Goal: Task Accomplishment & Management: Manage account settings

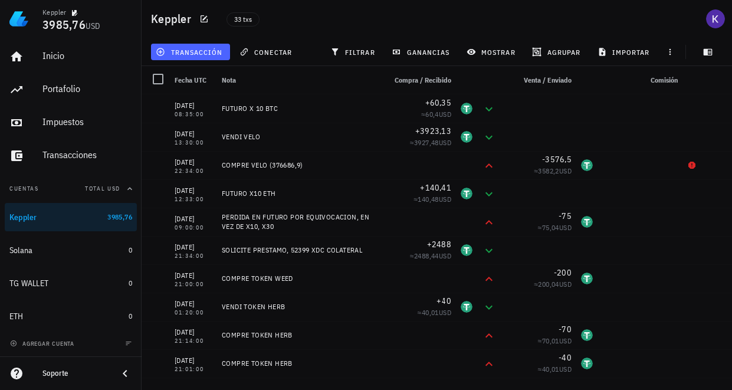
click at [204, 52] on span "transacción" at bounding box center [190, 51] width 64 height 9
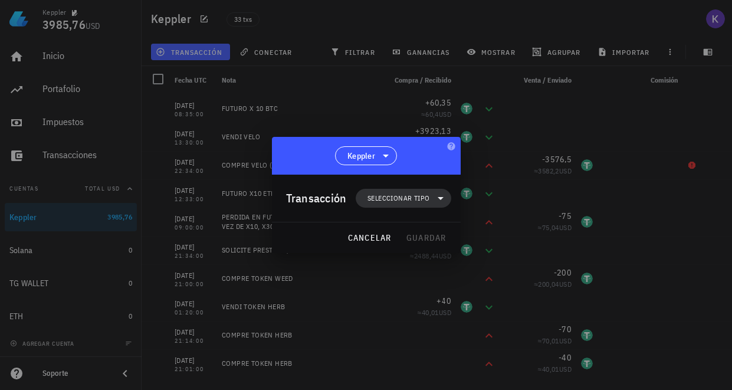
click at [390, 197] on span "Seleccionar tipo" at bounding box center [399, 198] width 62 height 12
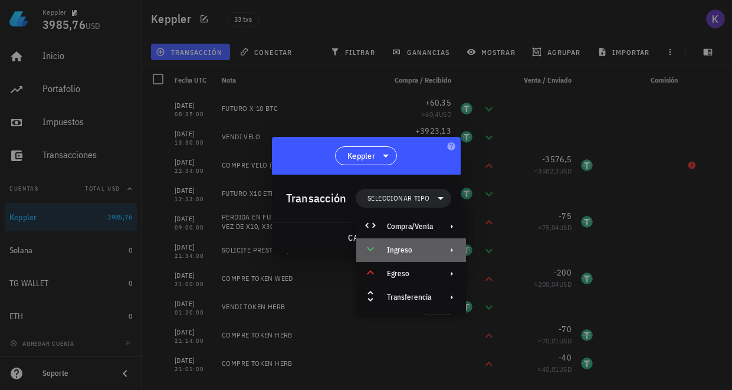
click at [408, 248] on div "Ingreso" at bounding box center [410, 249] width 46 height 9
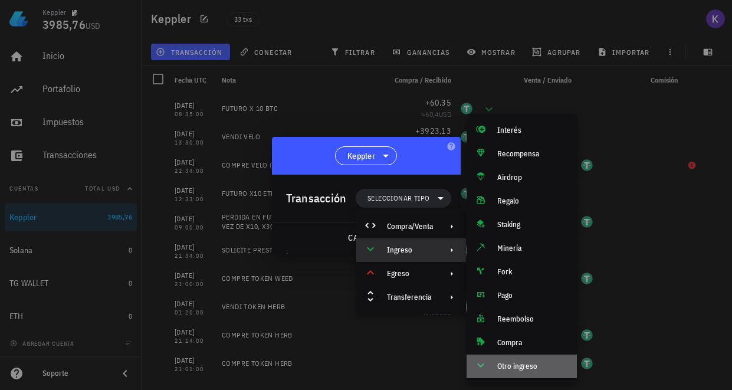
click at [512, 372] on div "Otro ingreso" at bounding box center [522, 367] width 110 height 24
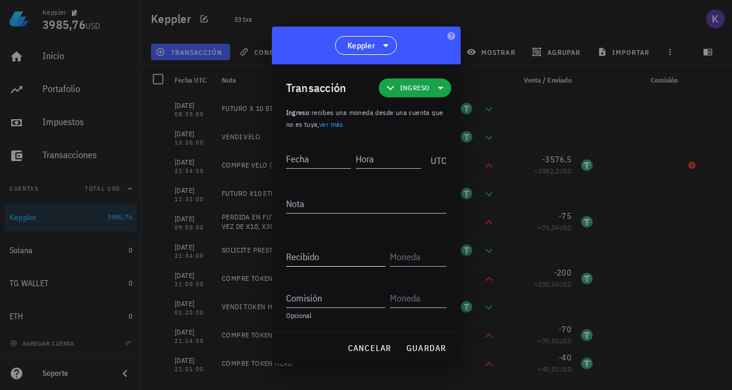
click at [312, 253] on div "Recibido" at bounding box center [335, 256] width 99 height 19
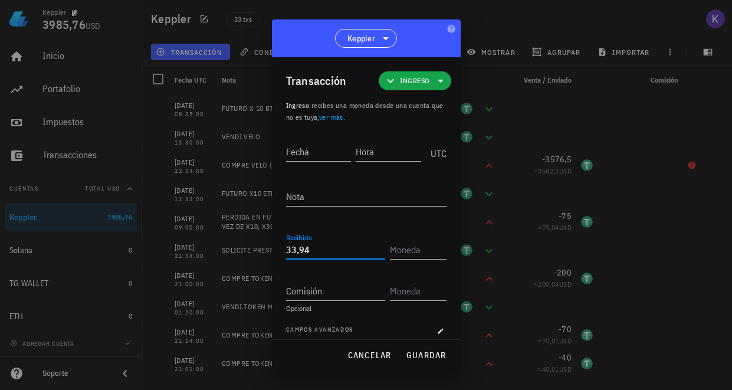
type input "33,94"
click at [328, 202] on textarea "Nota" at bounding box center [366, 196] width 161 height 19
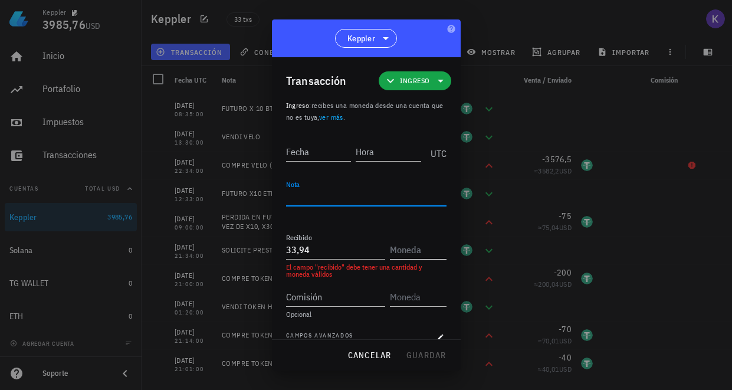
click at [412, 250] on input "text" at bounding box center [417, 249] width 54 height 19
click at [0, 0] on div "USDTB Ethena Labs (USDTb)" at bounding box center [0, 0] width 0 height 0
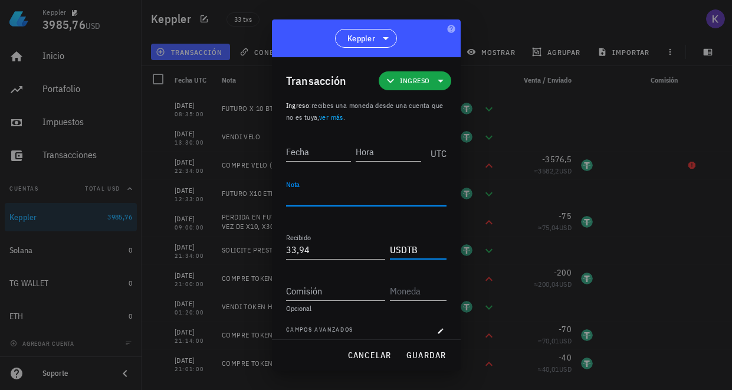
click at [382, 195] on textarea "Nota" at bounding box center [366, 196] width 161 height 19
click at [416, 258] on input "USDTB" at bounding box center [411, 249] width 42 height 19
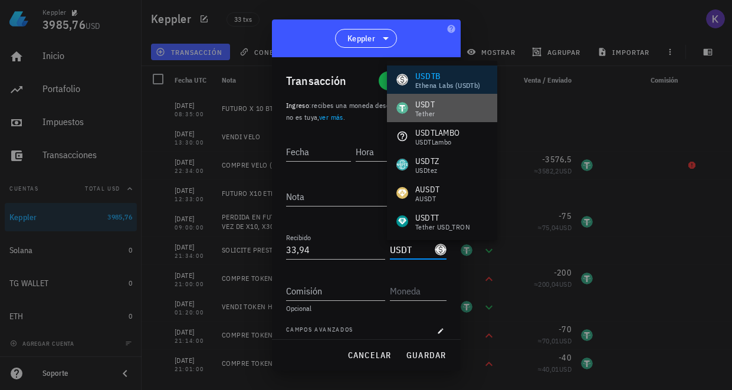
click at [431, 108] on div "USDT" at bounding box center [424, 105] width 19 height 12
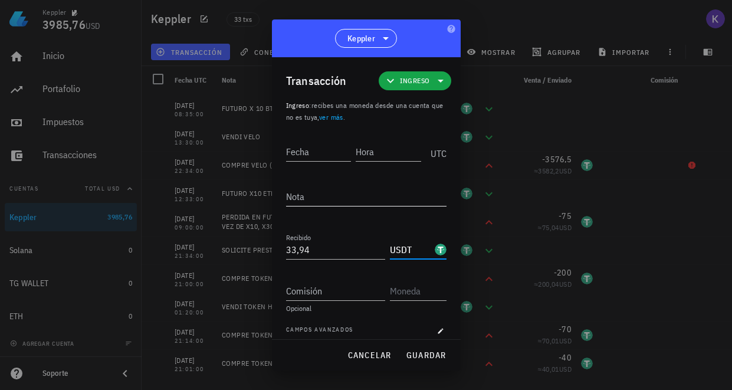
type input "USDT"
click at [335, 198] on textarea "Nota" at bounding box center [366, 196] width 161 height 19
type textarea "f"
type textarea "FUTURO LONG X 10 ETH"
click at [328, 159] on input "Fecha" at bounding box center [319, 151] width 67 height 19
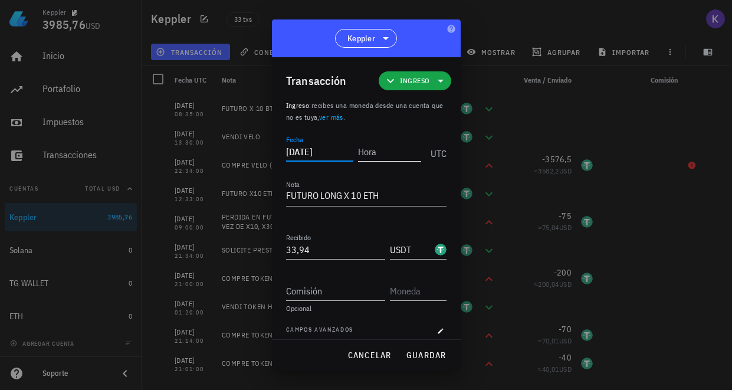
type input "[DATE]"
click at [390, 153] on input "Hora" at bounding box center [386, 151] width 67 height 19
type input "10:30:00"
click at [428, 352] on span "guardar" at bounding box center [426, 355] width 41 height 11
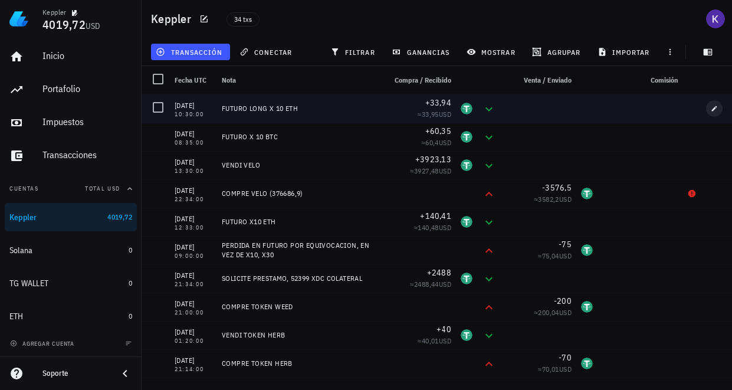
click at [711, 112] on icon "button" at bounding box center [714, 108] width 7 height 7
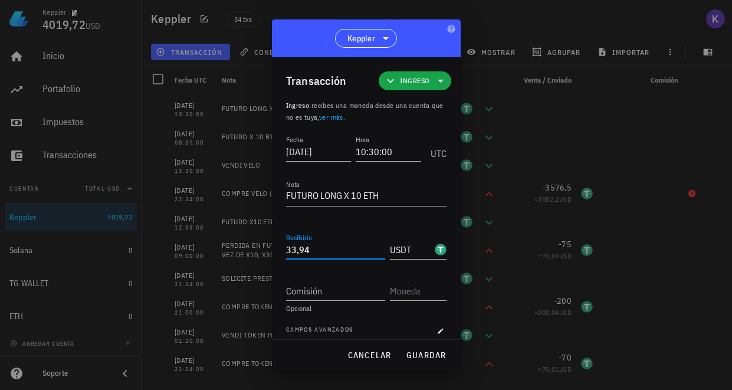
click at [296, 252] on input "33,94" at bounding box center [335, 249] width 99 height 19
click at [312, 249] on input "32,94" at bounding box center [335, 249] width 99 height 19
click at [295, 248] on input "3252" at bounding box center [335, 249] width 99 height 19
click at [424, 355] on span "guardar" at bounding box center [426, 355] width 41 height 11
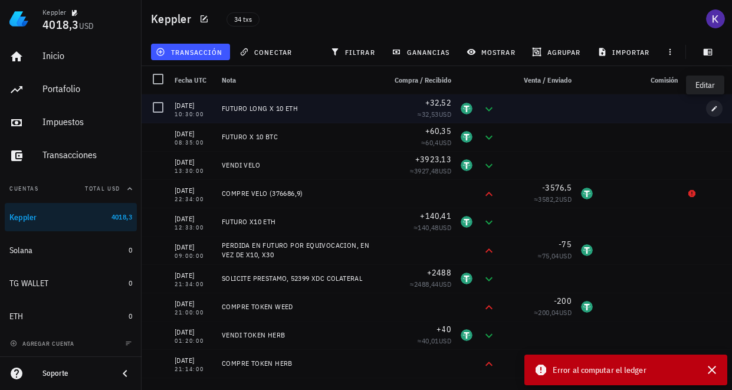
click at [711, 111] on icon "button" at bounding box center [714, 108] width 7 height 7
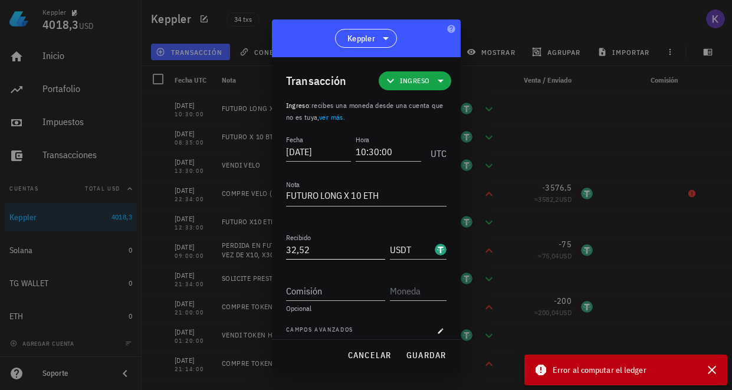
click at [296, 255] on input "32,52" at bounding box center [335, 249] width 99 height 19
click at [316, 254] on input "33,52" at bounding box center [335, 249] width 99 height 19
click at [430, 361] on button "guardar" at bounding box center [426, 355] width 50 height 21
type input "32,52"
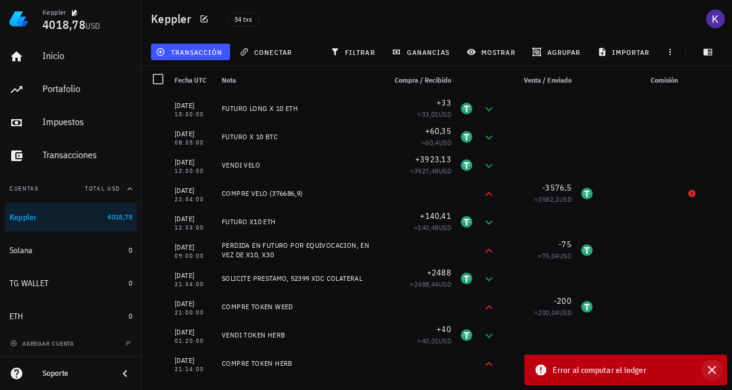
click at [712, 376] on icon "button" at bounding box center [712, 370] width 14 height 14
